Goal: Obtain resource: Download file/media

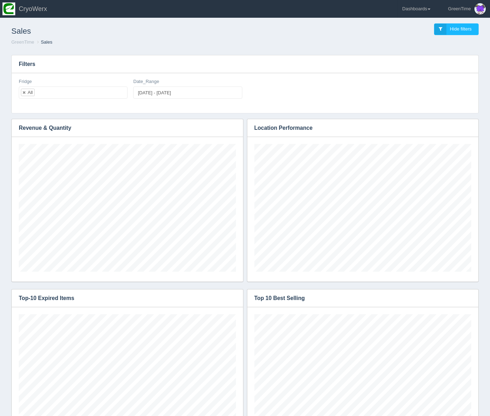
click at [96, 90] on ul "All" at bounding box center [73, 92] width 109 height 12
click at [185, 91] on input "2025-10-07 - 2025-10-12" at bounding box center [187, 92] width 109 height 12
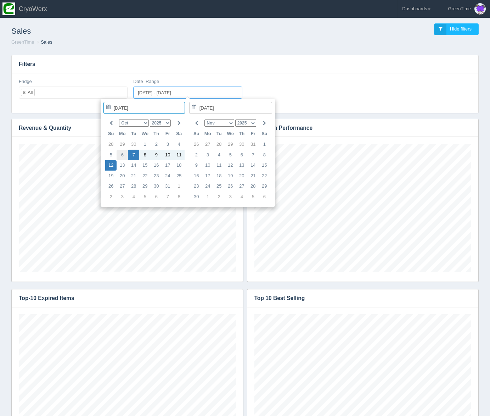
type input "[DATE]"
type input "[DATE] - [DATE]"
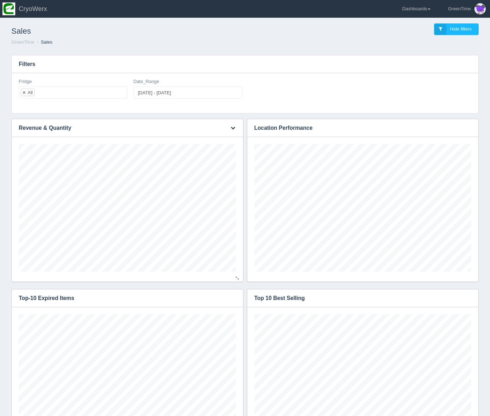
scroll to position [354105, 354015]
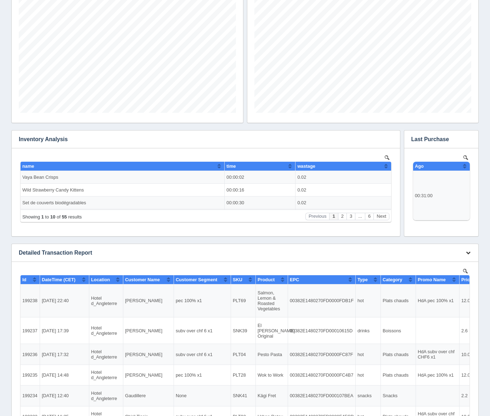
click at [467, 255] on button "button" at bounding box center [468, 252] width 10 height 11
click at [456, 261] on link "Download CSV" at bounding box center [444, 263] width 57 height 10
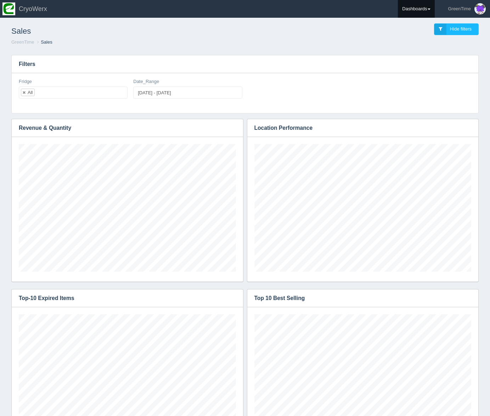
click at [425, 9] on link "Dashboards" at bounding box center [416, 9] width 37 height 18
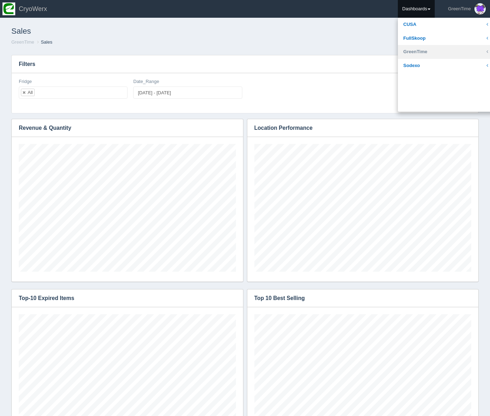
click at [420, 51] on link "GreenTime" at bounding box center [446, 52] width 96 height 14
click at [427, 67] on link "Customer" at bounding box center [446, 66] width 96 height 14
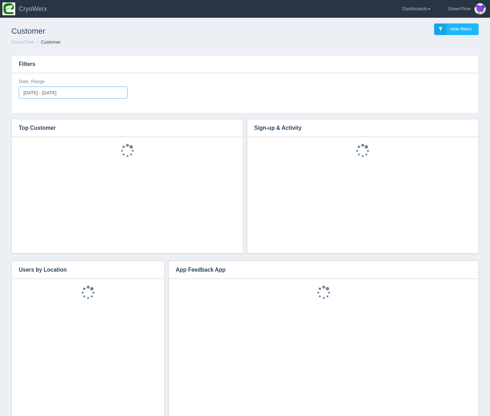
type input "[DATE]"
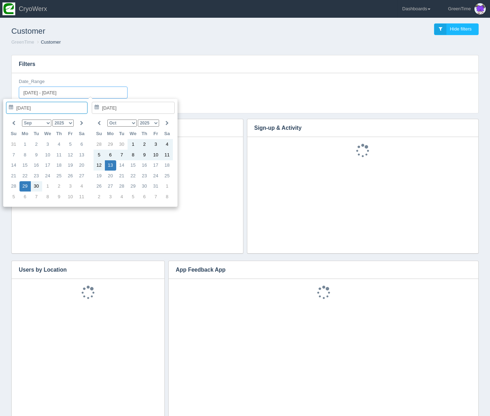
click at [89, 92] on input "[DATE] - [DATE]" at bounding box center [73, 92] width 109 height 12
type input "[DATE]"
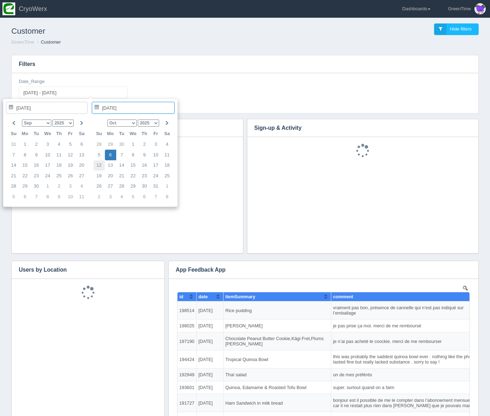
scroll to position [0, 0]
type input "[DATE]"
type input "[DATE] - [DATE]"
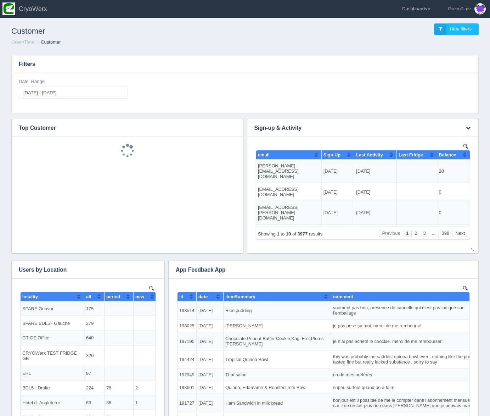
click at [469, 127] on icon "button" at bounding box center [468, 127] width 5 height 5
click at [461, 137] on link "Download CSV" at bounding box center [444, 138] width 57 height 10
